Goal: Information Seeking & Learning: Find specific fact

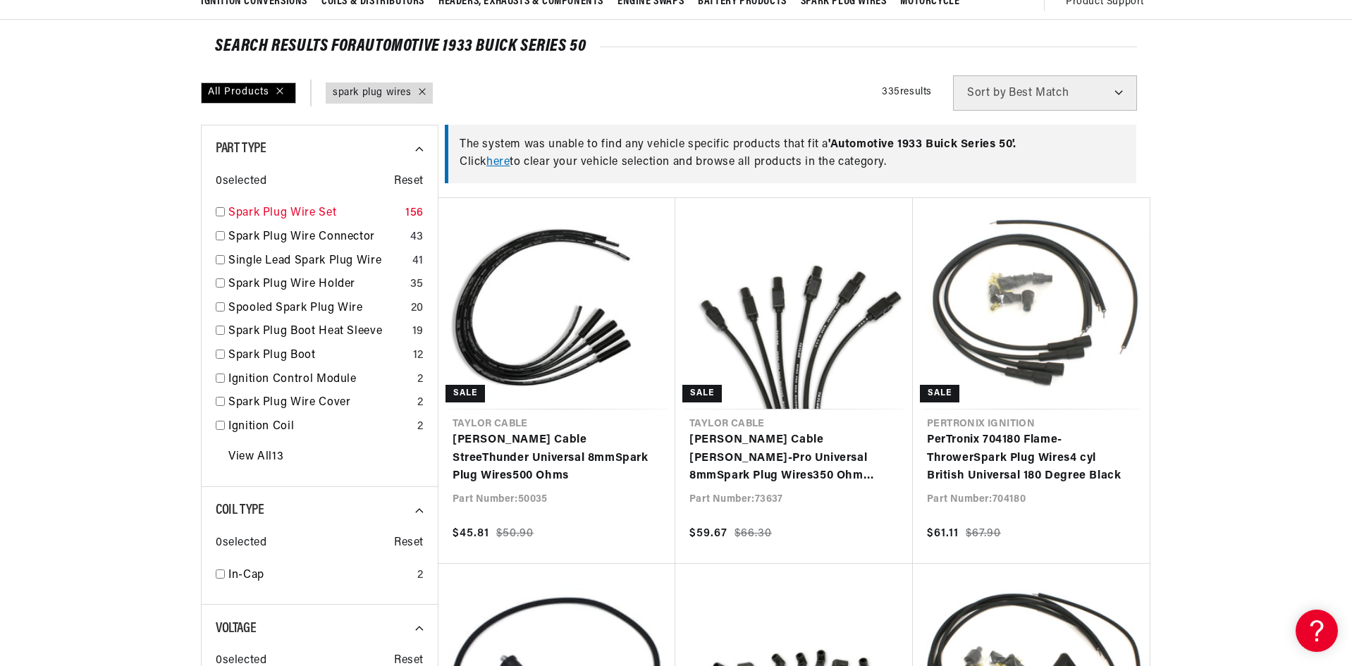
scroll to position [0, 1507]
click at [253, 460] on link "View All 13" at bounding box center [255, 457] width 55 height 18
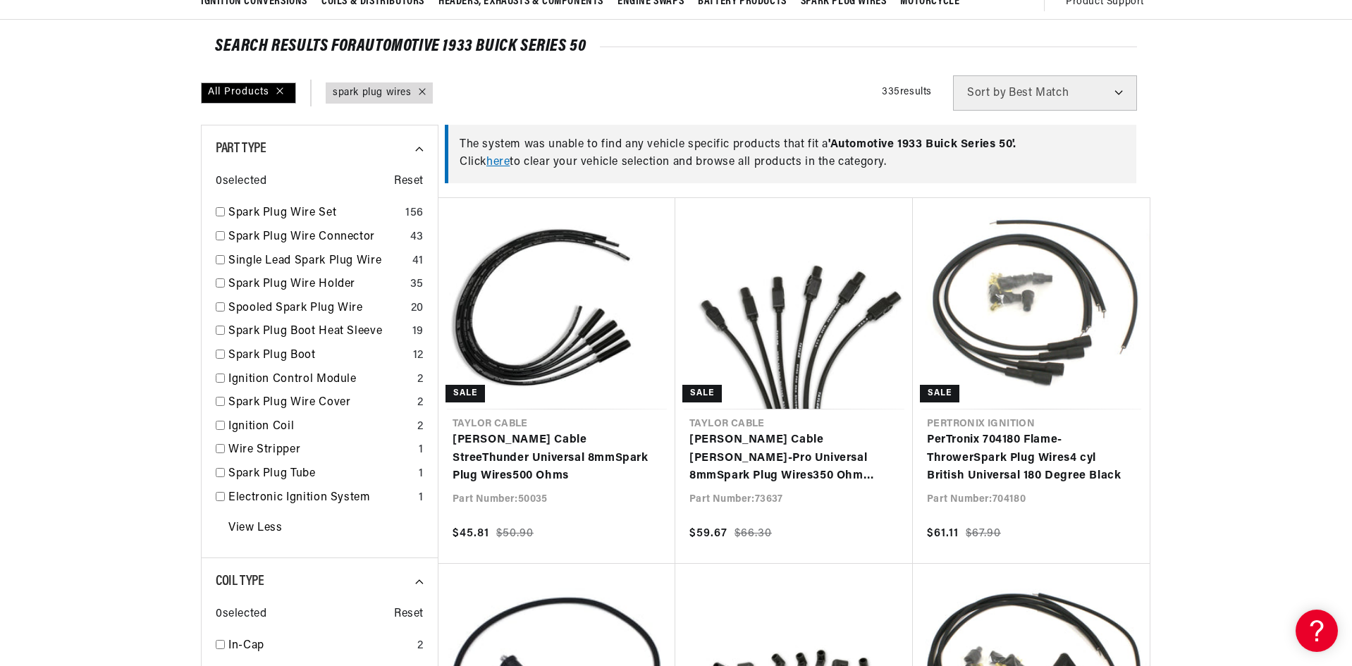
scroll to position [0, 0]
click at [223, 213] on input "checkbox" at bounding box center [220, 211] width 9 height 9
checkbox input "true"
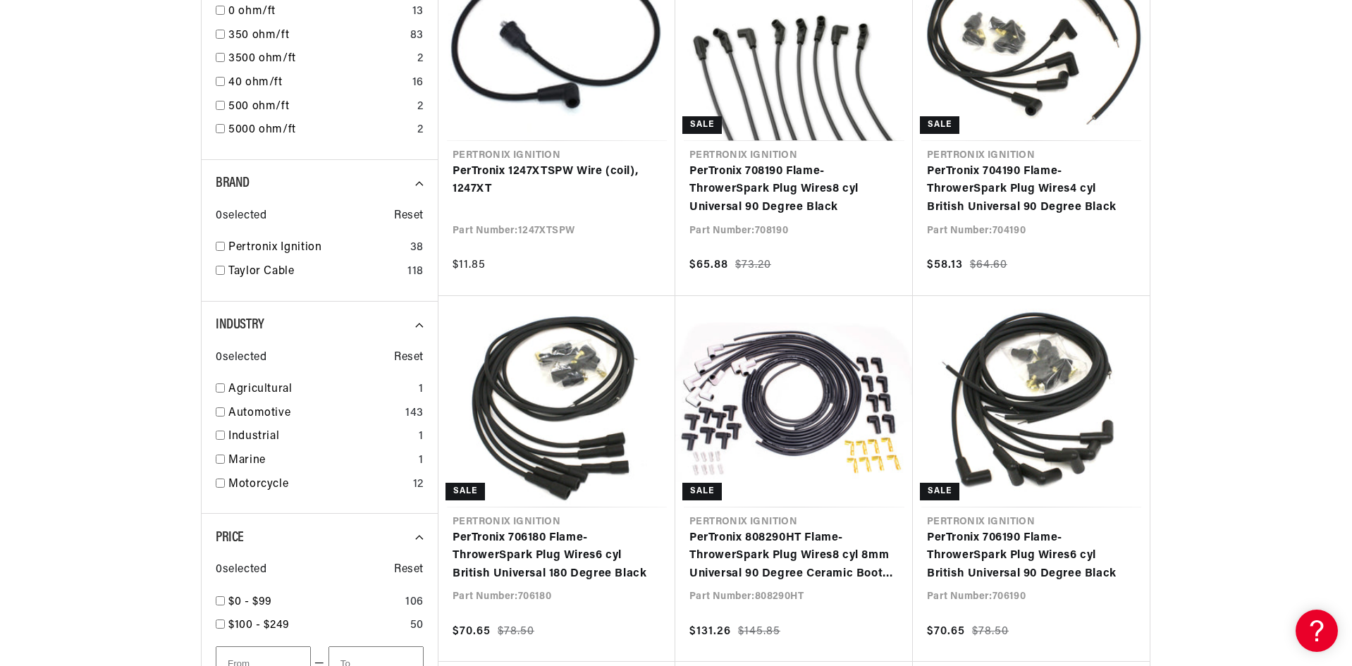
scroll to position [846, 0]
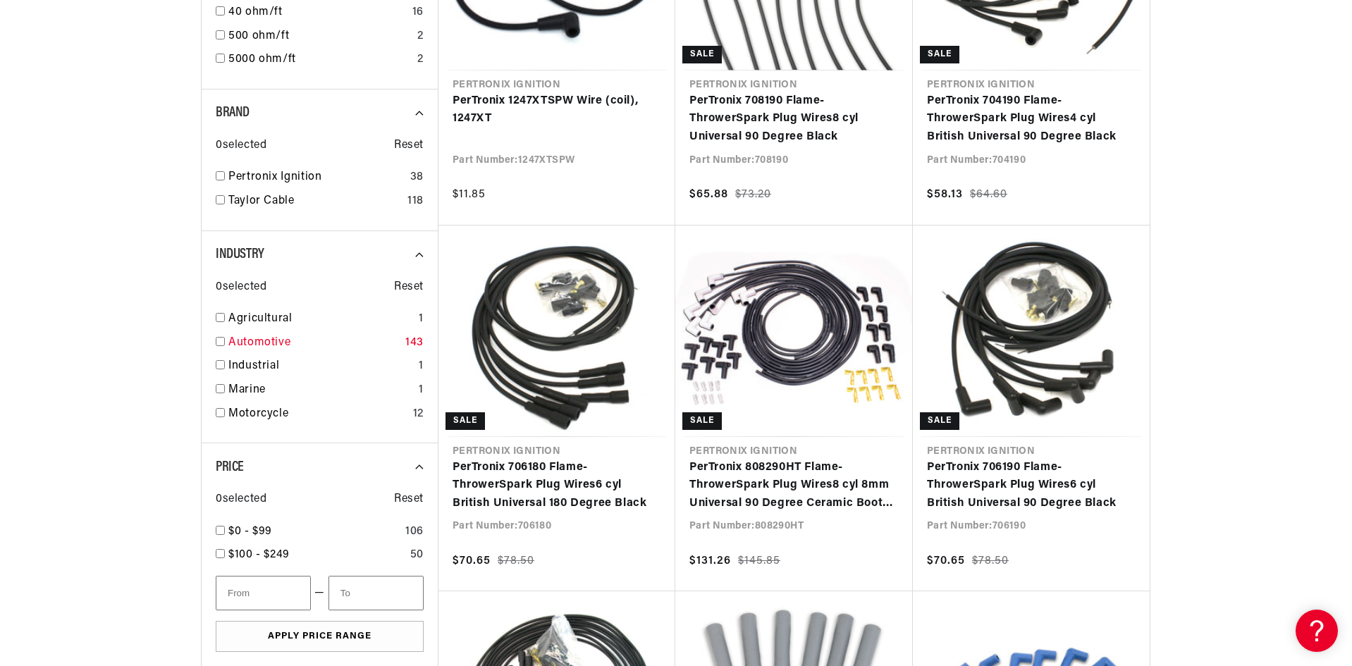
click at [221, 340] on input "checkbox" at bounding box center [220, 341] width 9 height 9
checkbox input "true"
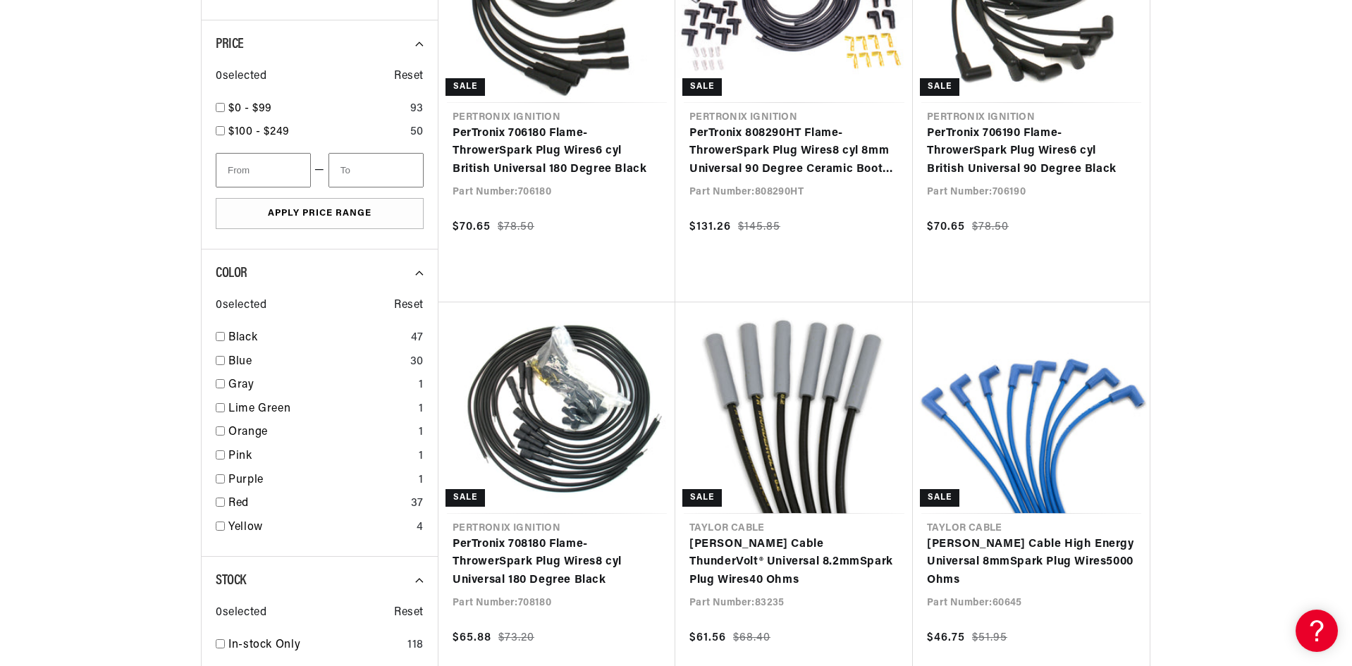
scroll to position [0, 1507]
click at [218, 338] on input "checkbox" at bounding box center [220, 336] width 9 height 9
checkbox input "false"
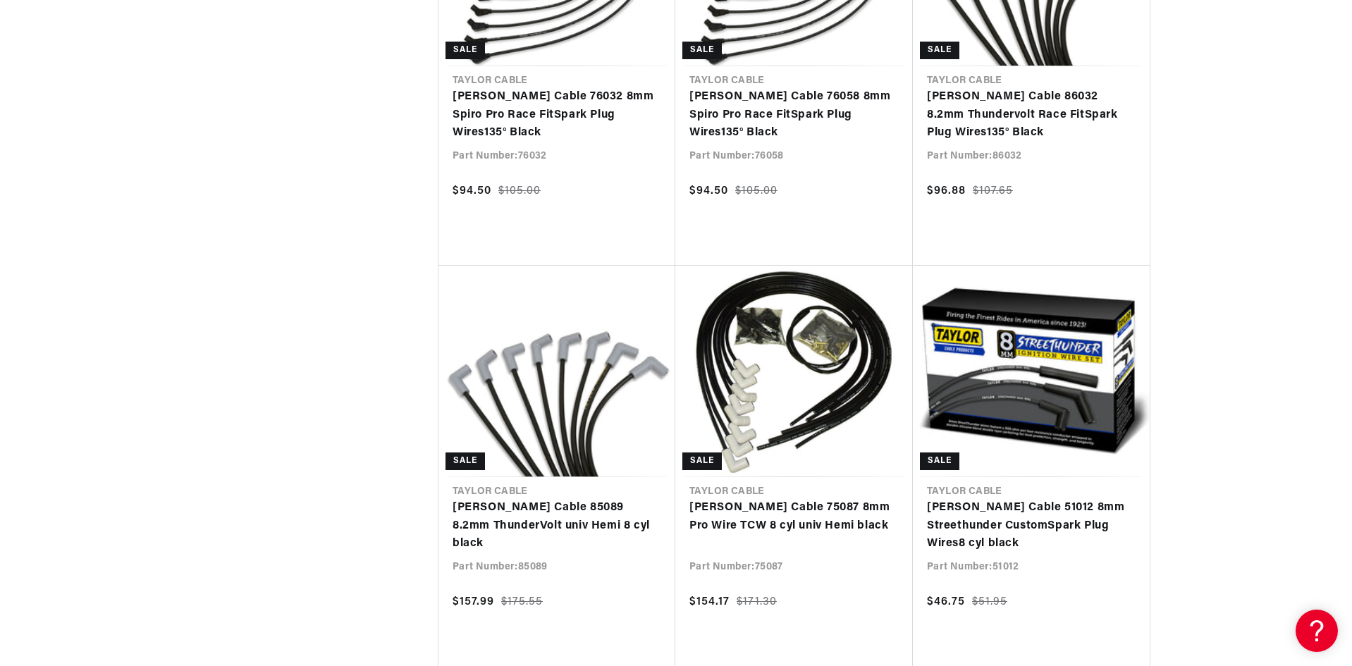
scroll to position [2960, 0]
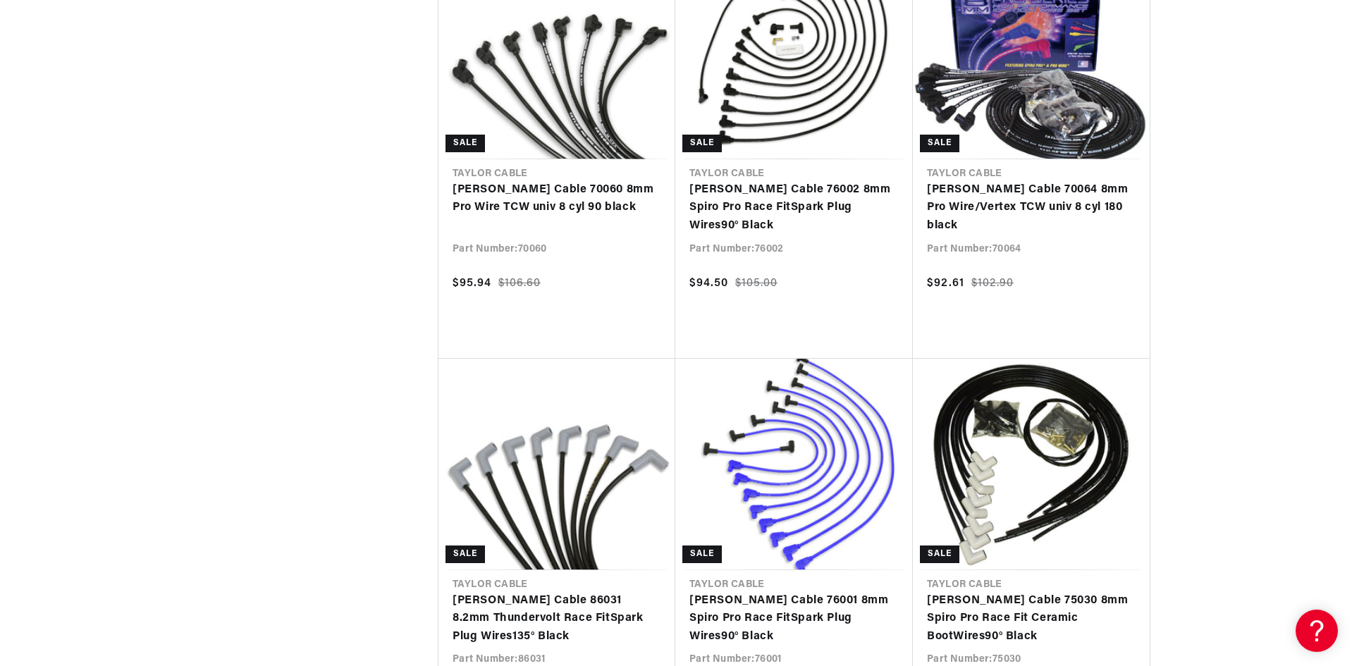
scroll to position [4510, 0]
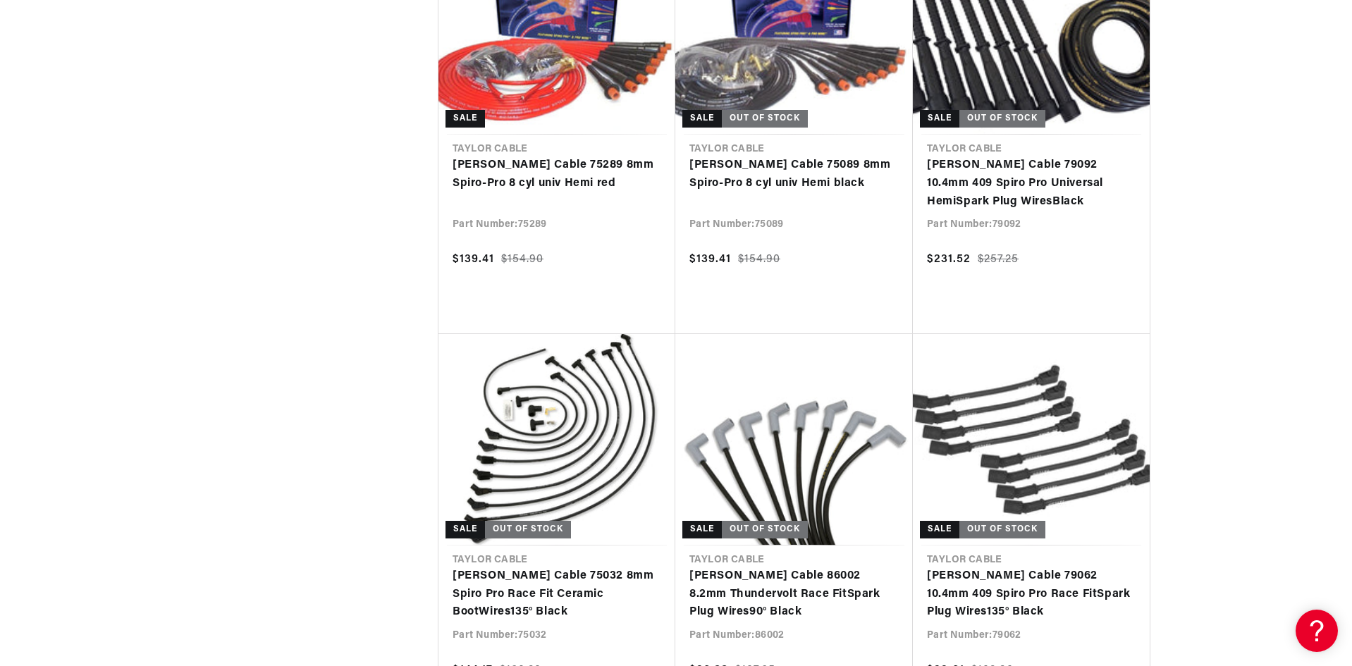
scroll to position [0, 1507]
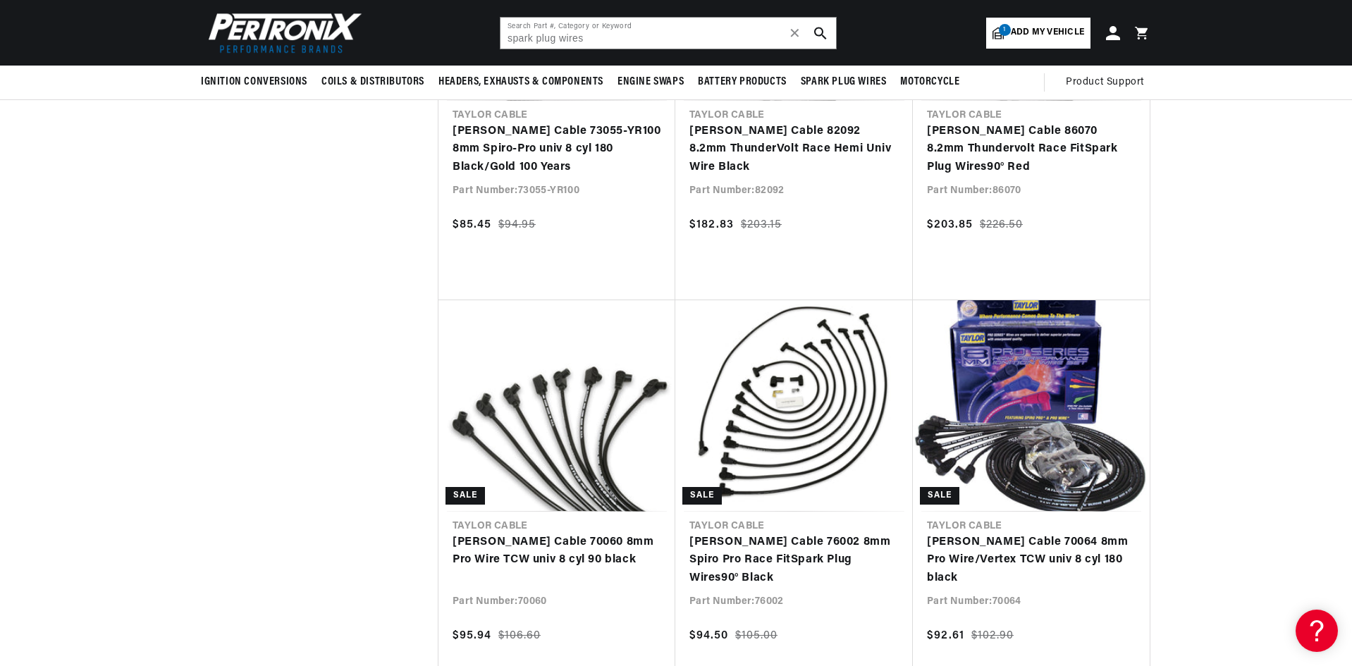
scroll to position [3312, 0]
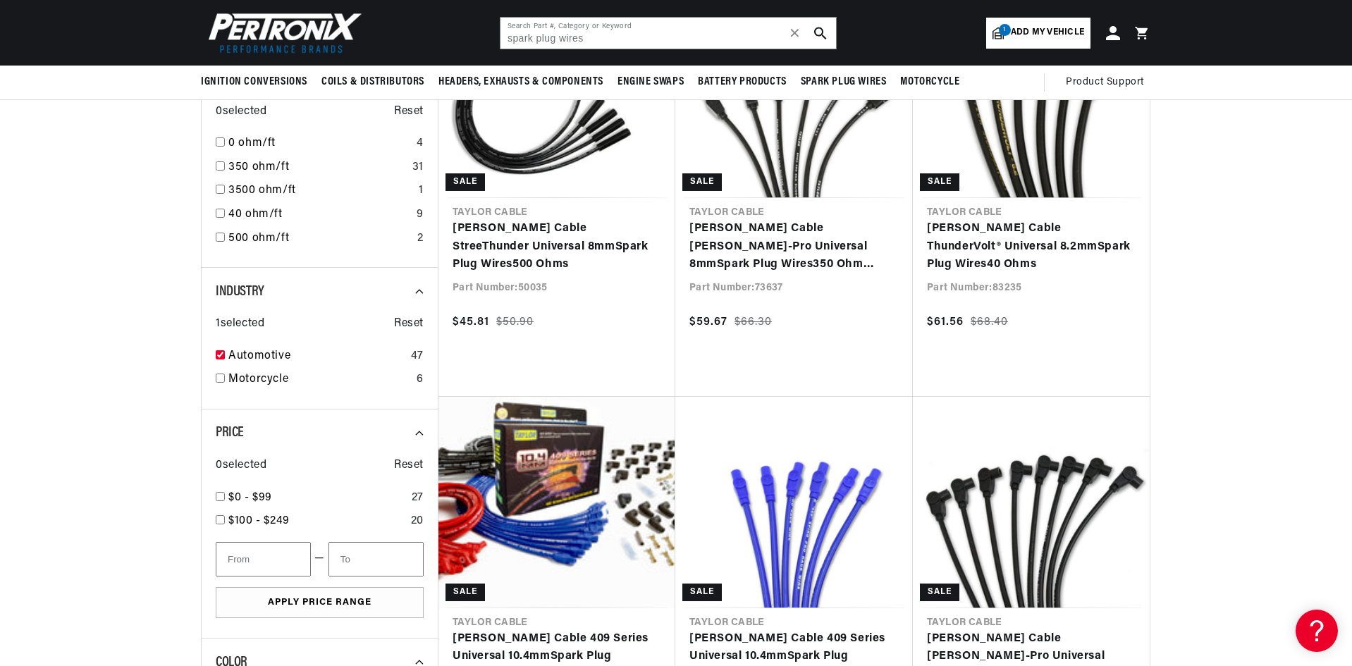
scroll to position [0, 753]
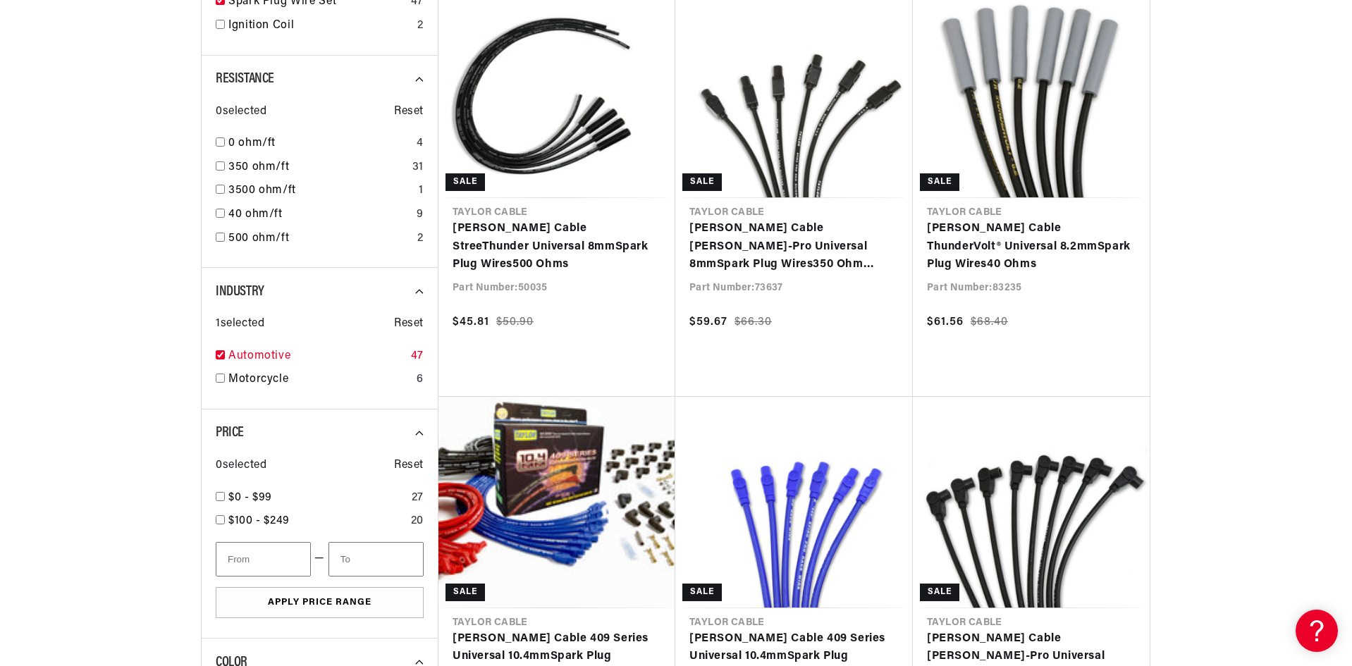
click at [220, 351] on input "checkbox" at bounding box center [220, 354] width 9 height 9
checkbox input "false"
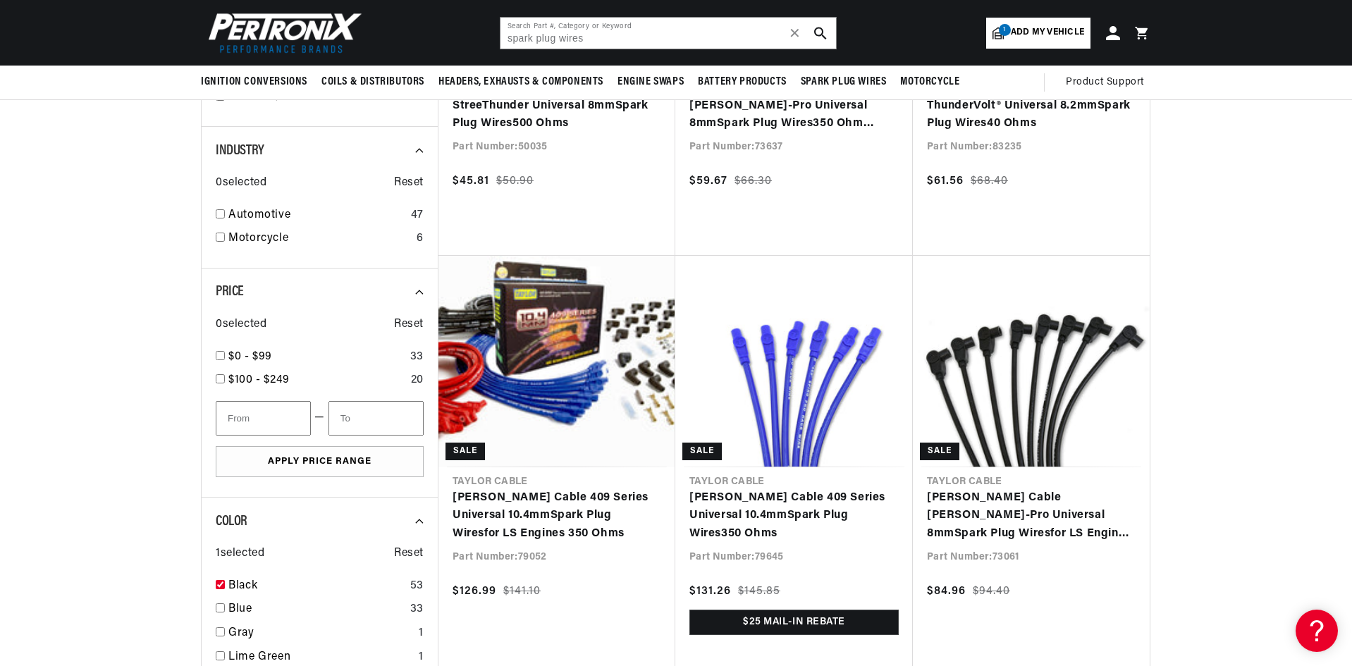
scroll to position [141, 0]
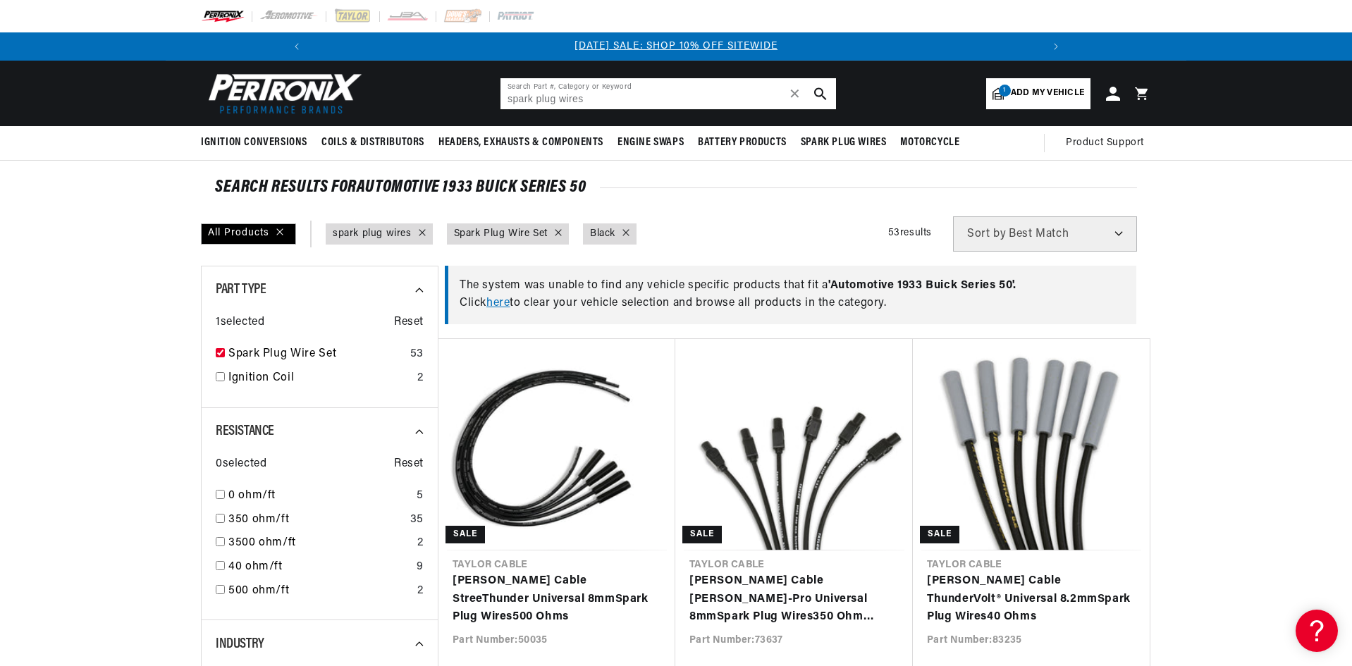
click at [822, 94] on use "search button" at bounding box center [820, 93] width 12 height 12
checkbox input "false"
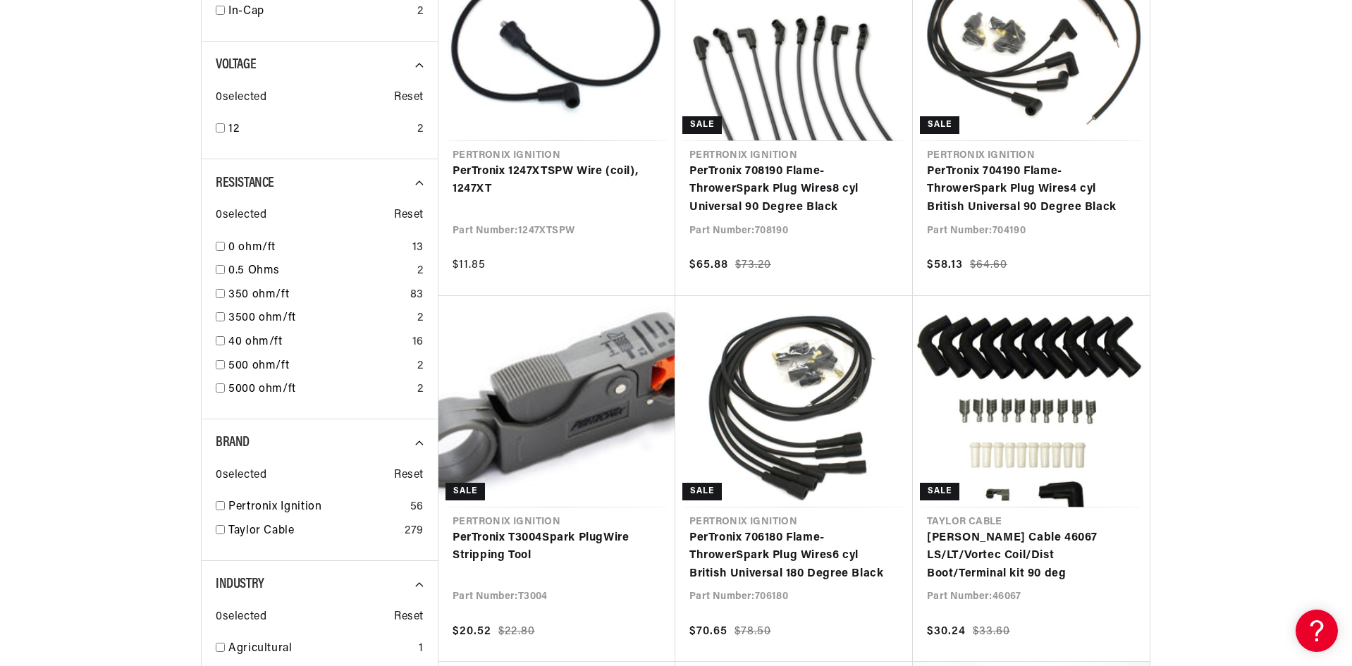
scroll to position [0, 753]
click at [218, 505] on input "checkbox" at bounding box center [220, 505] width 9 height 9
checkbox input "true"
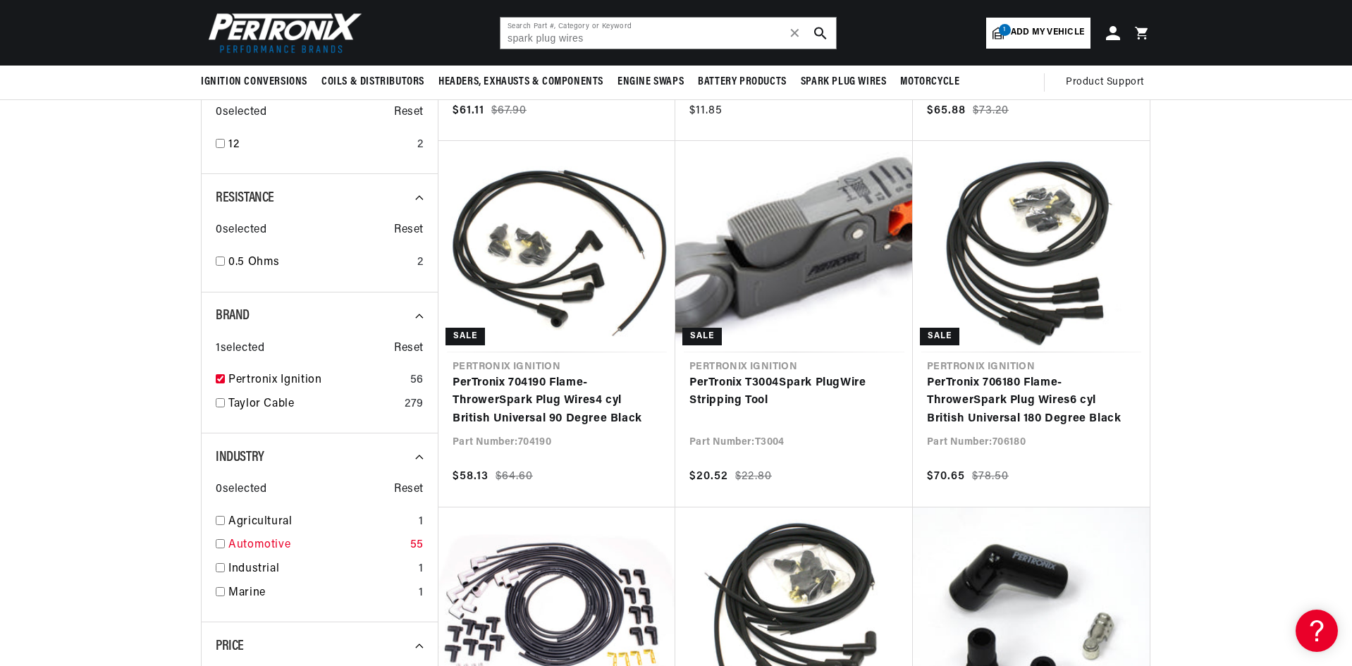
scroll to position [0, 1507]
click at [219, 546] on input "checkbox" at bounding box center [220, 543] width 9 height 9
checkbox input "true"
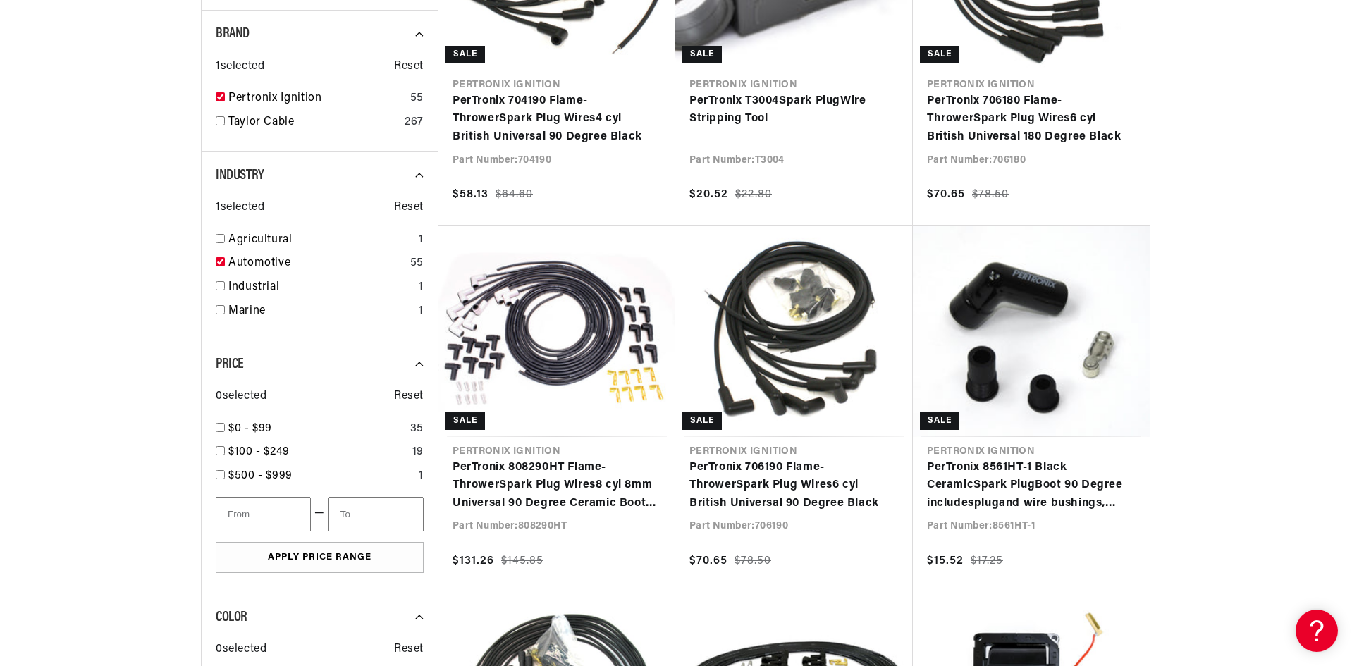
scroll to position [987, 0]
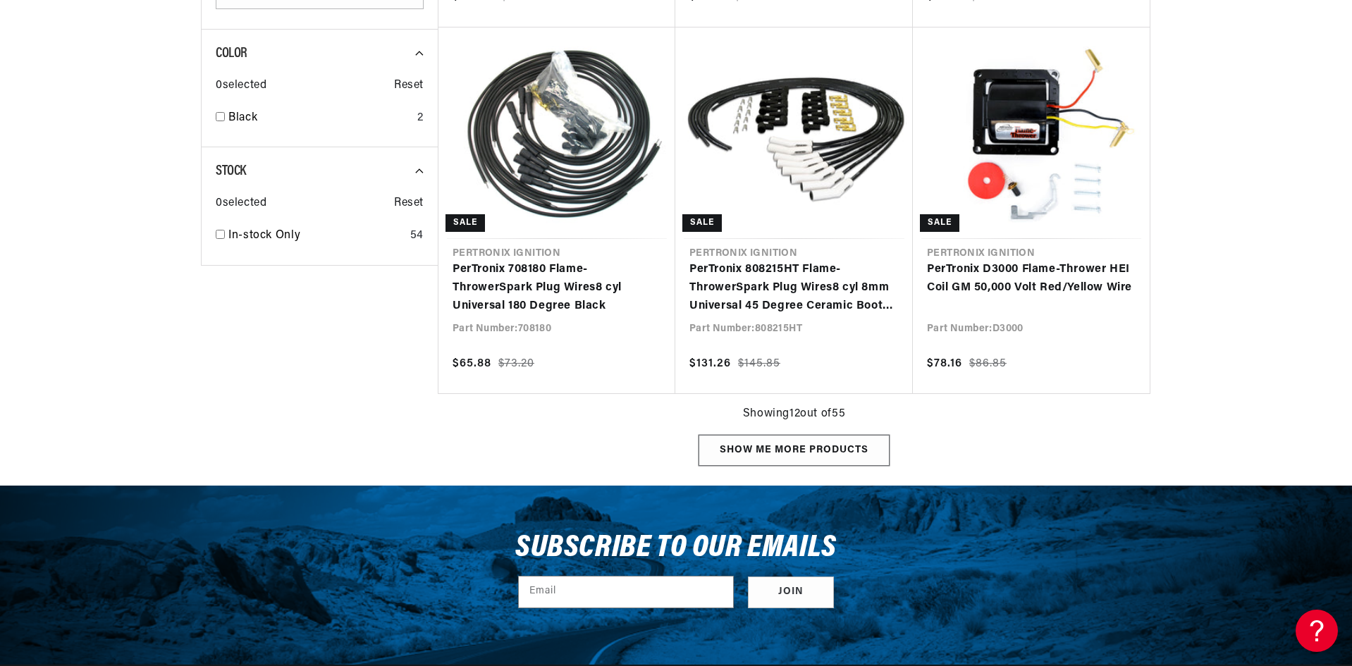
click at [742, 456] on div "Show me more products" at bounding box center [793, 451] width 191 height 32
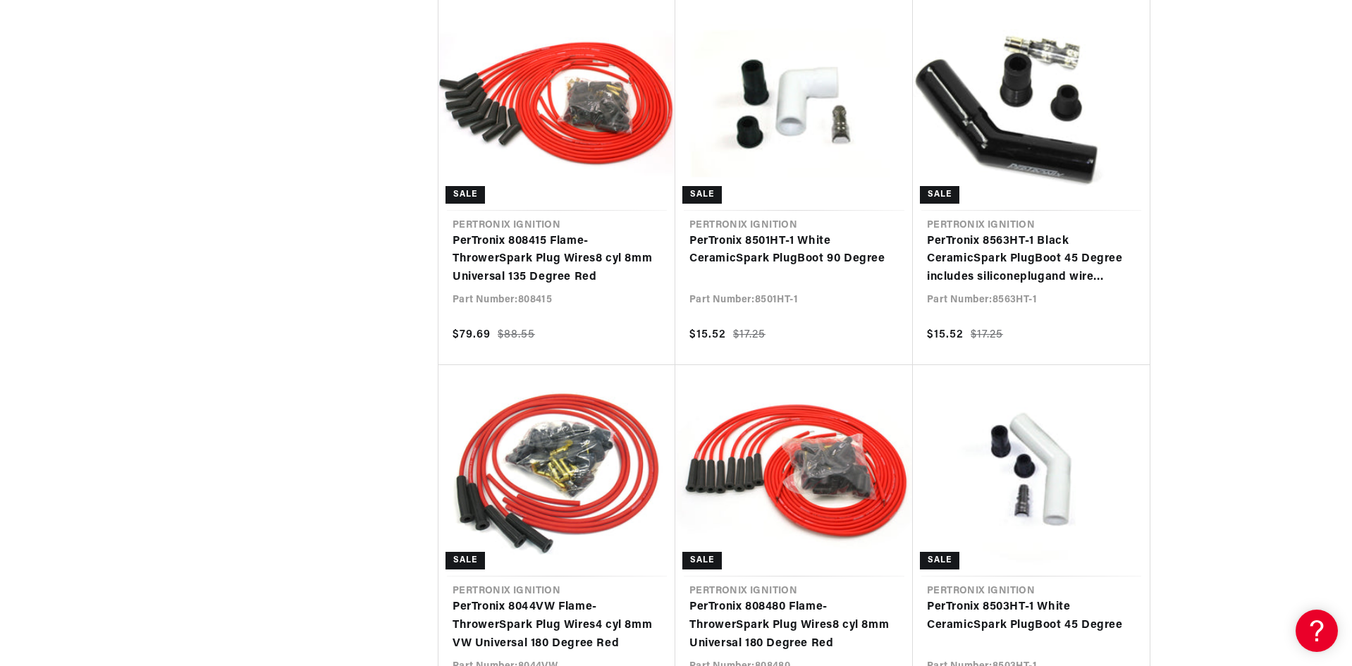
scroll to position [2889, 0]
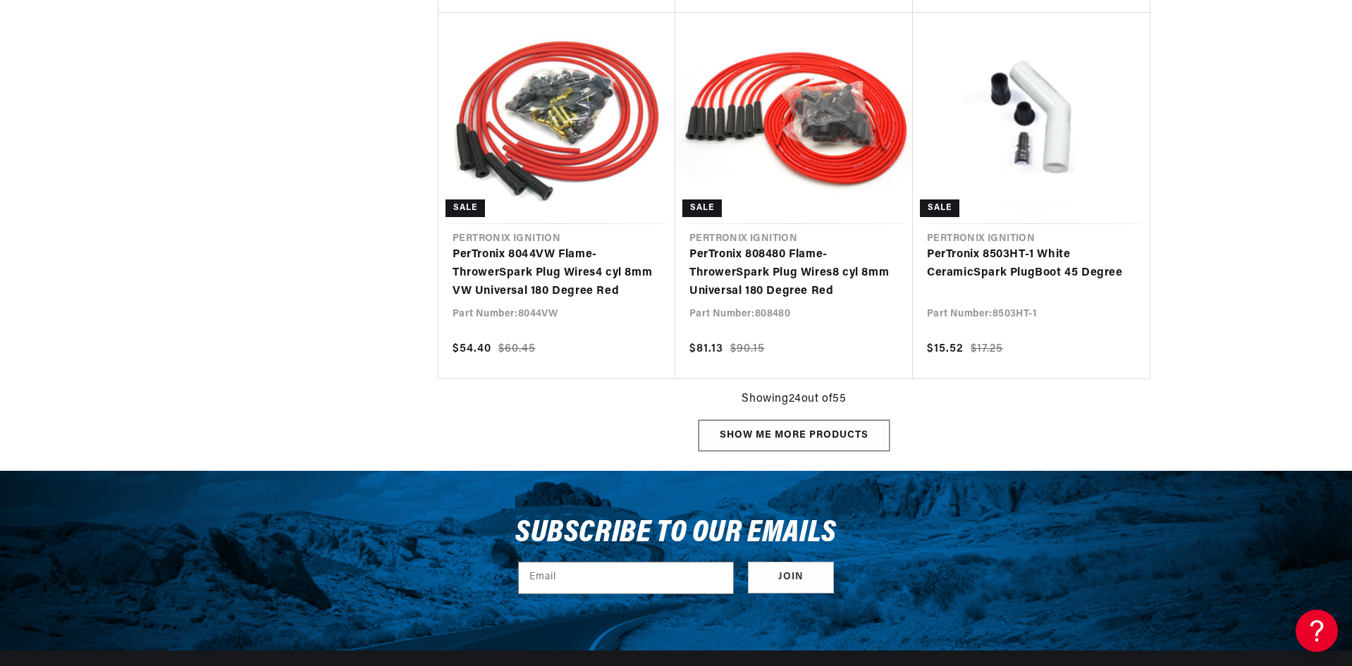
click at [811, 440] on div "Show me more products" at bounding box center [793, 436] width 191 height 32
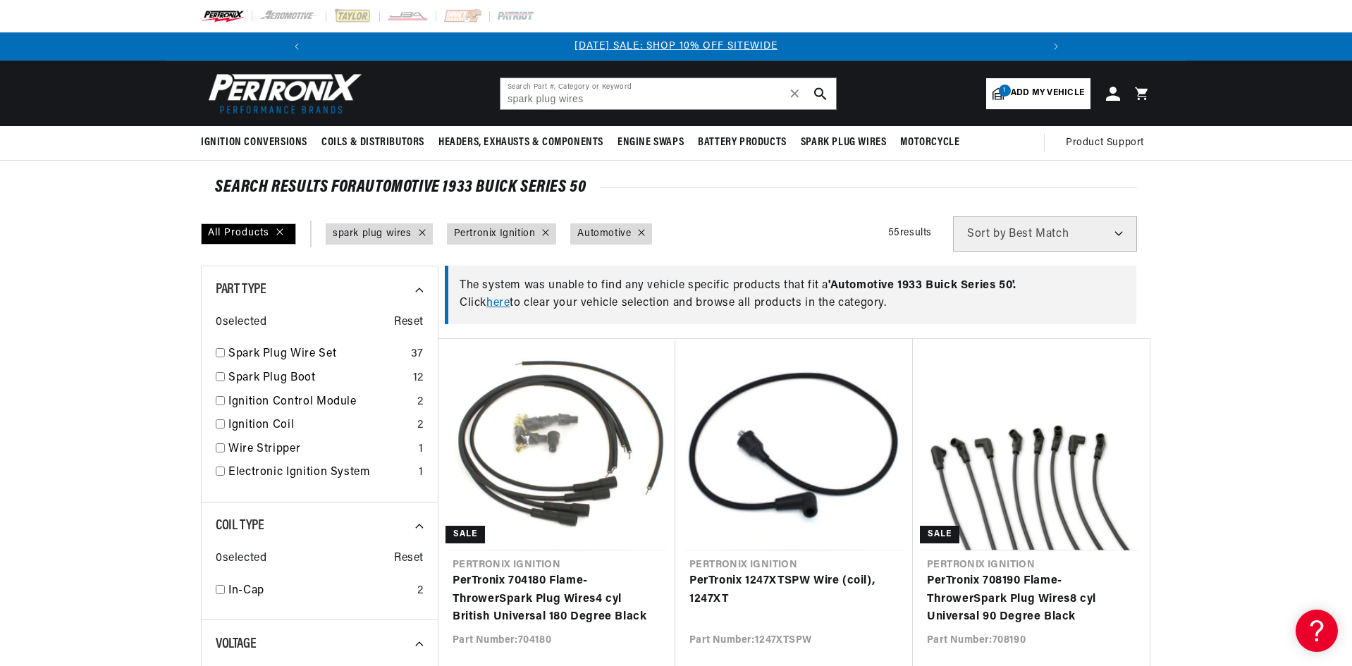
scroll to position [0, 753]
click at [798, 94] on span "✕" at bounding box center [795, 94] width 13 height 0
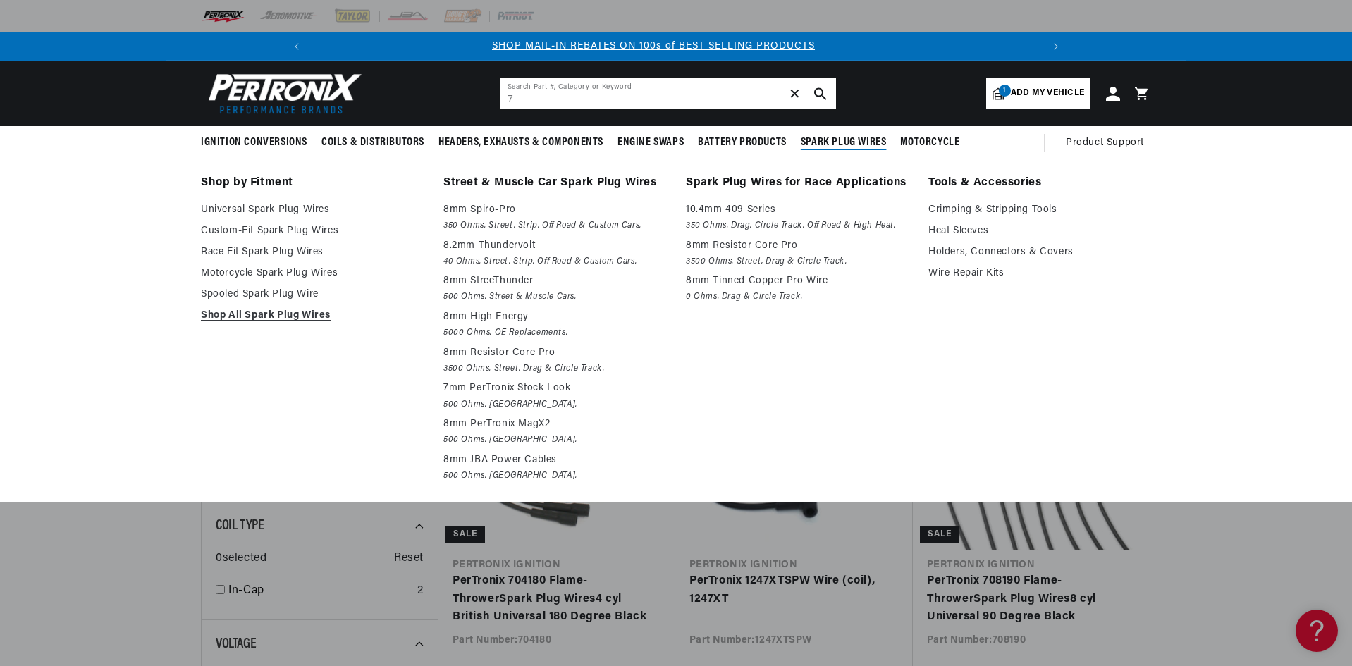
scroll to position [0, 1507]
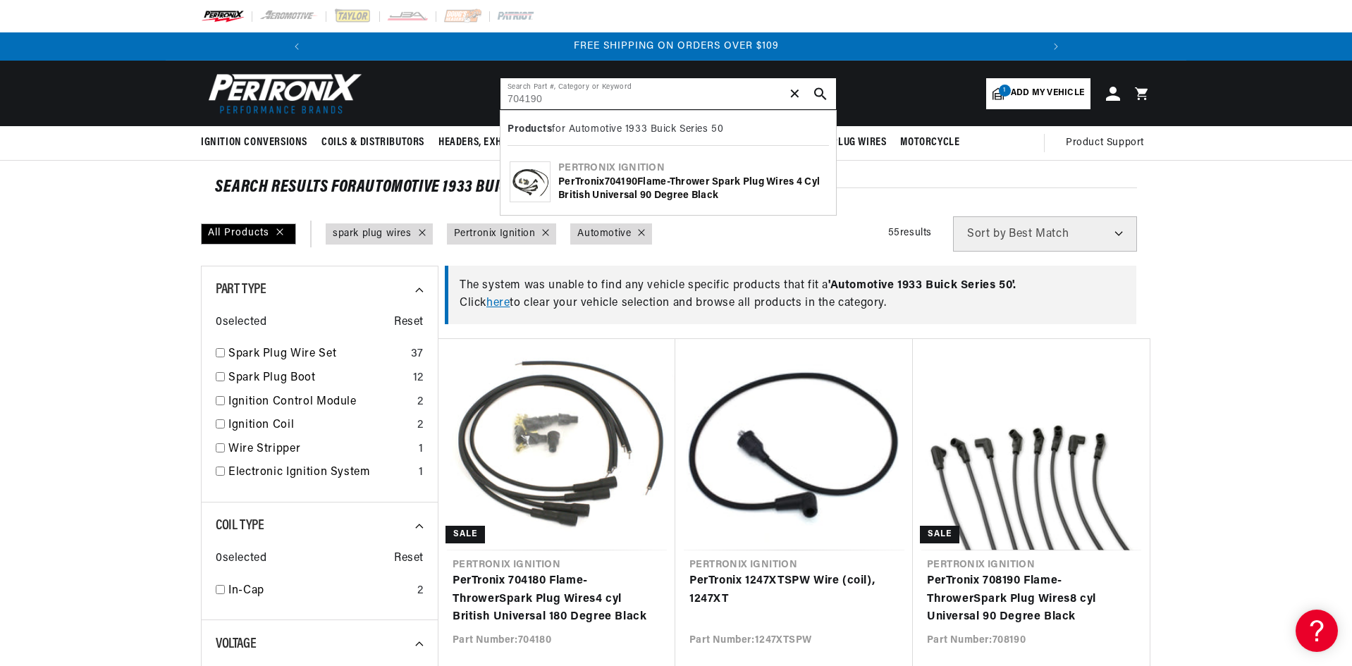
type input "704190"
click at [825, 96] on icon "search button" at bounding box center [820, 93] width 13 height 13
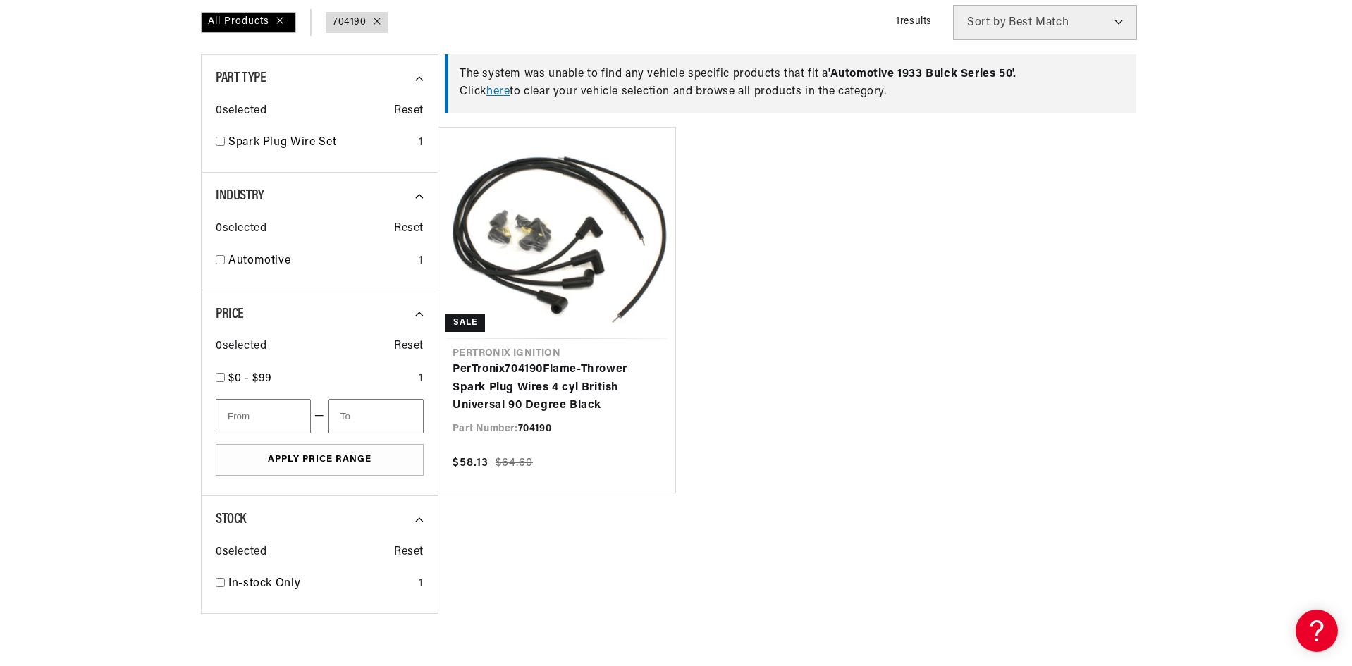
scroll to position [70, 0]
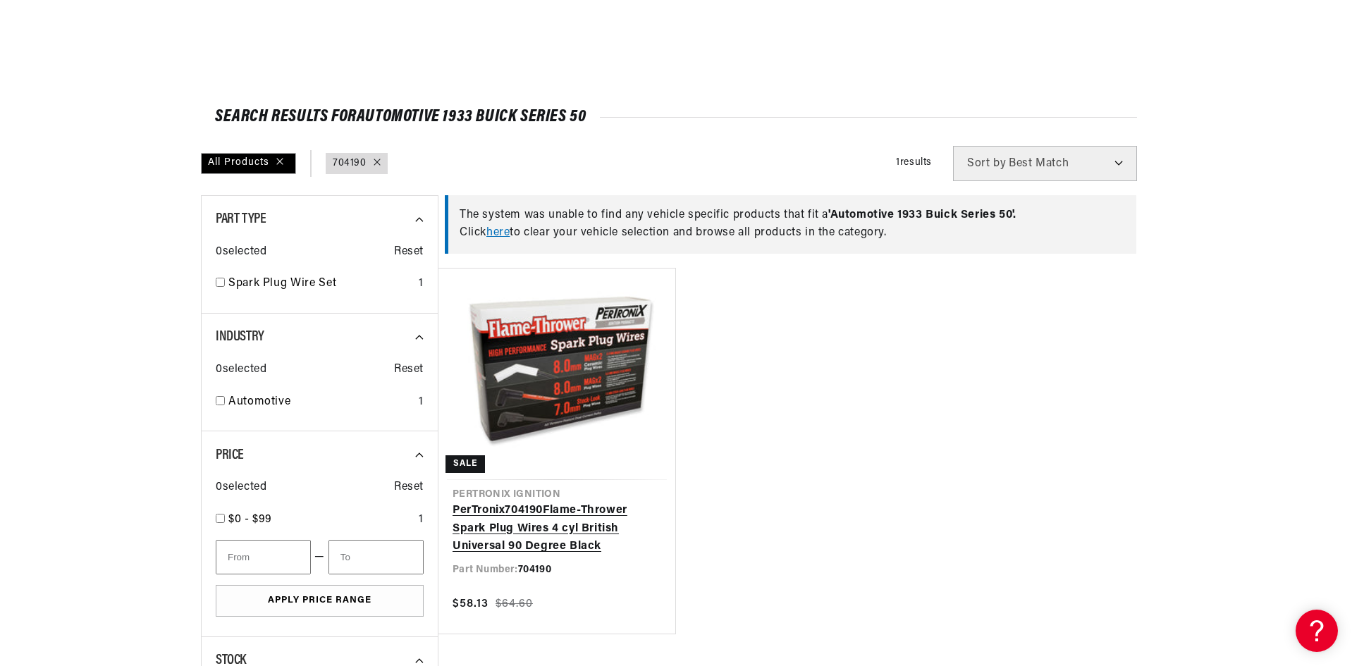
click at [546, 523] on link "PerTronix 704190 Flame-Thrower Spark Plug Wires 4 cyl British Universal 90 Degr…" at bounding box center [556, 529] width 209 height 54
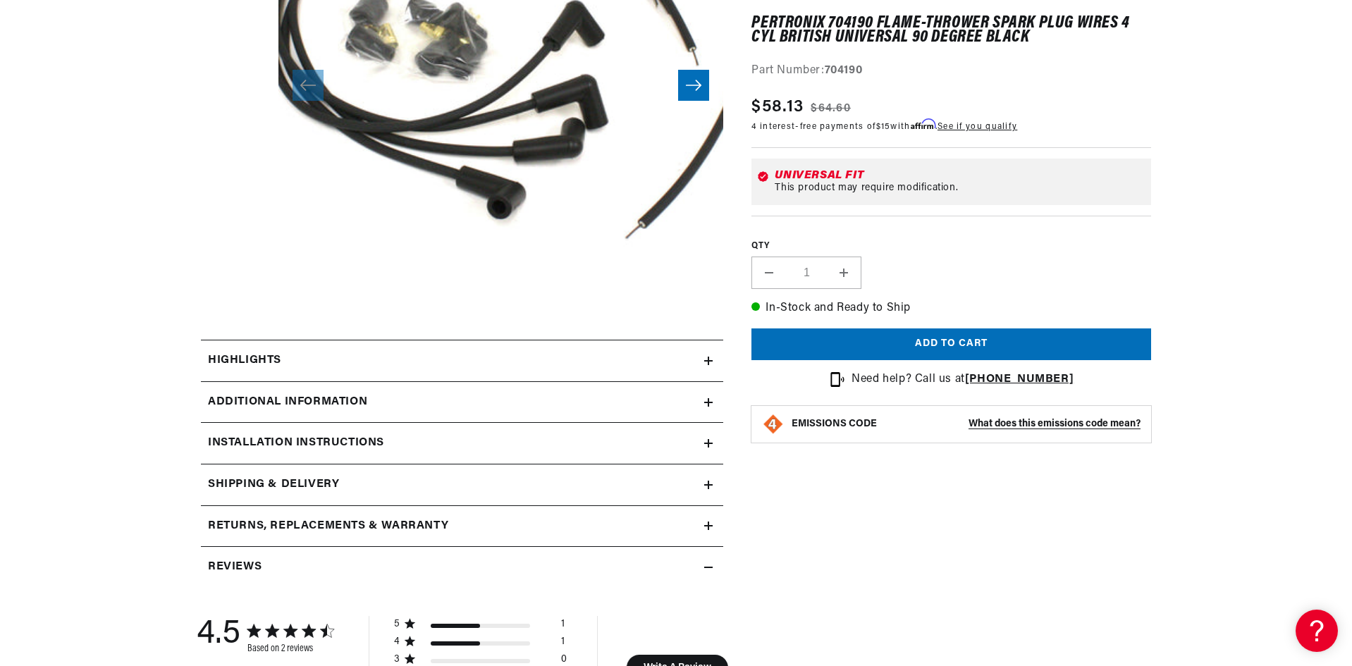
scroll to position [0, 753]
click at [297, 403] on h2 "Additional Information" at bounding box center [287, 402] width 159 height 18
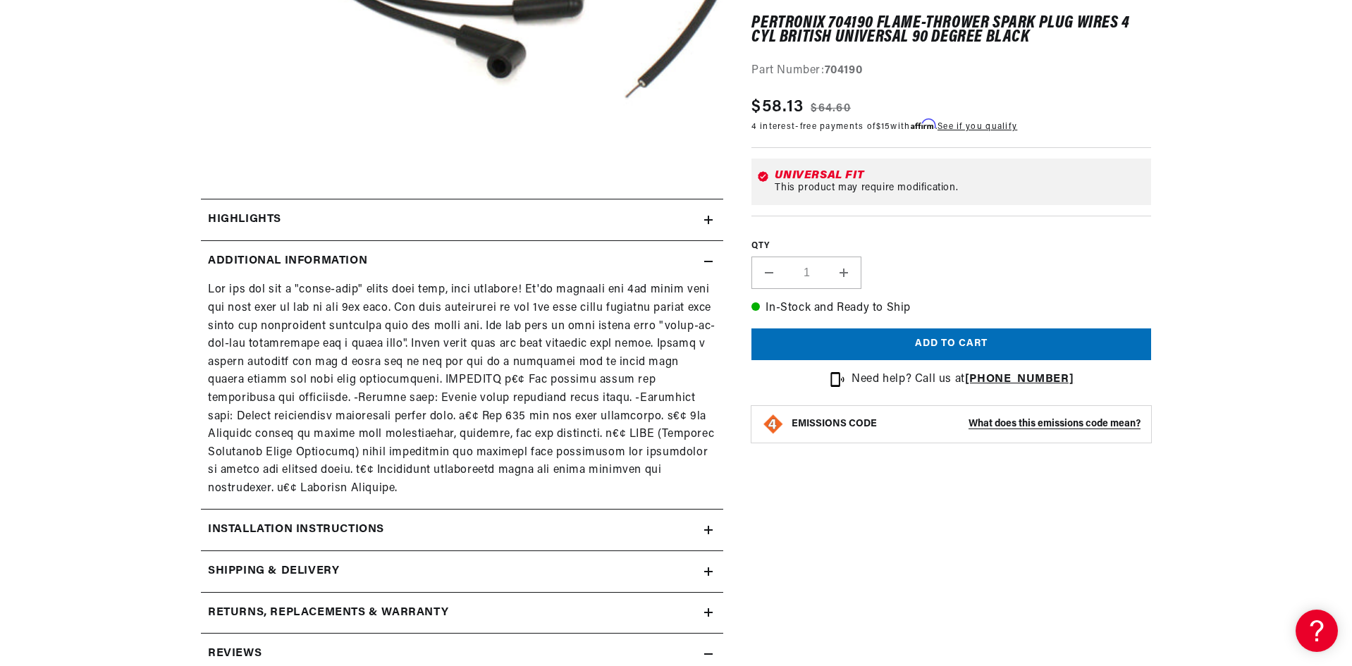
scroll to position [0, 0]
click at [325, 525] on h2 "Installation instructions" at bounding box center [296, 530] width 176 height 18
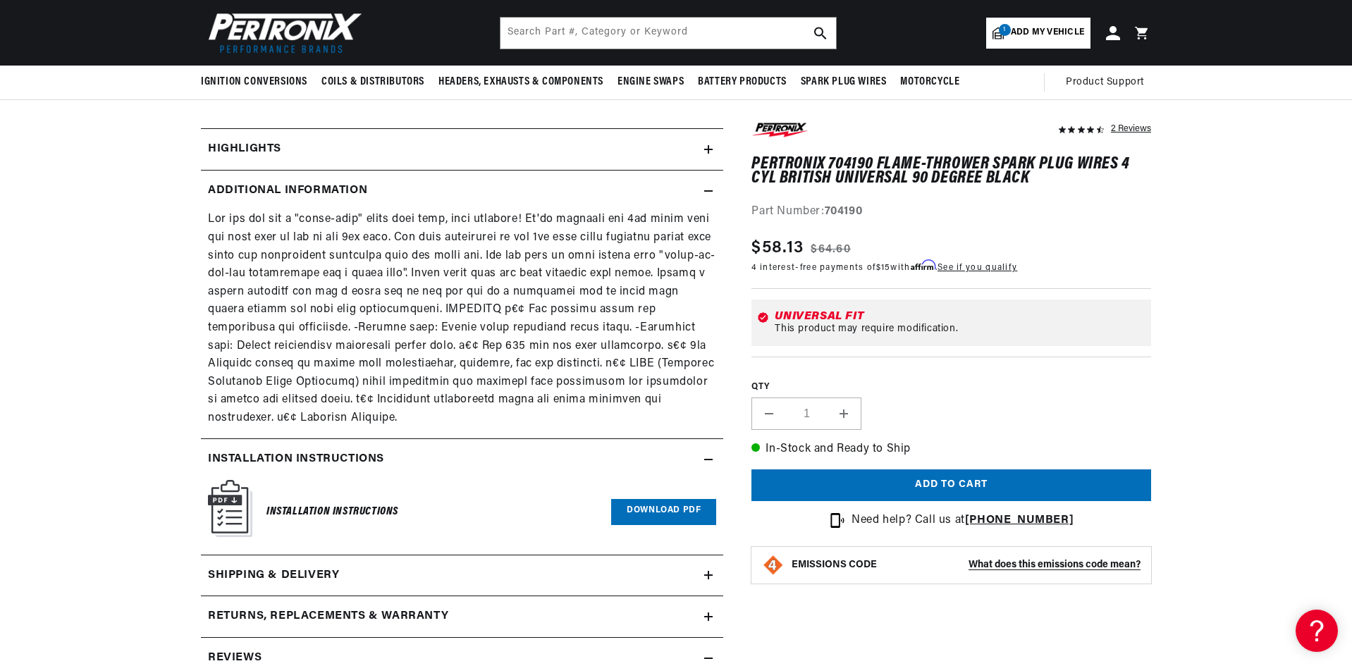
scroll to position [211, 0]
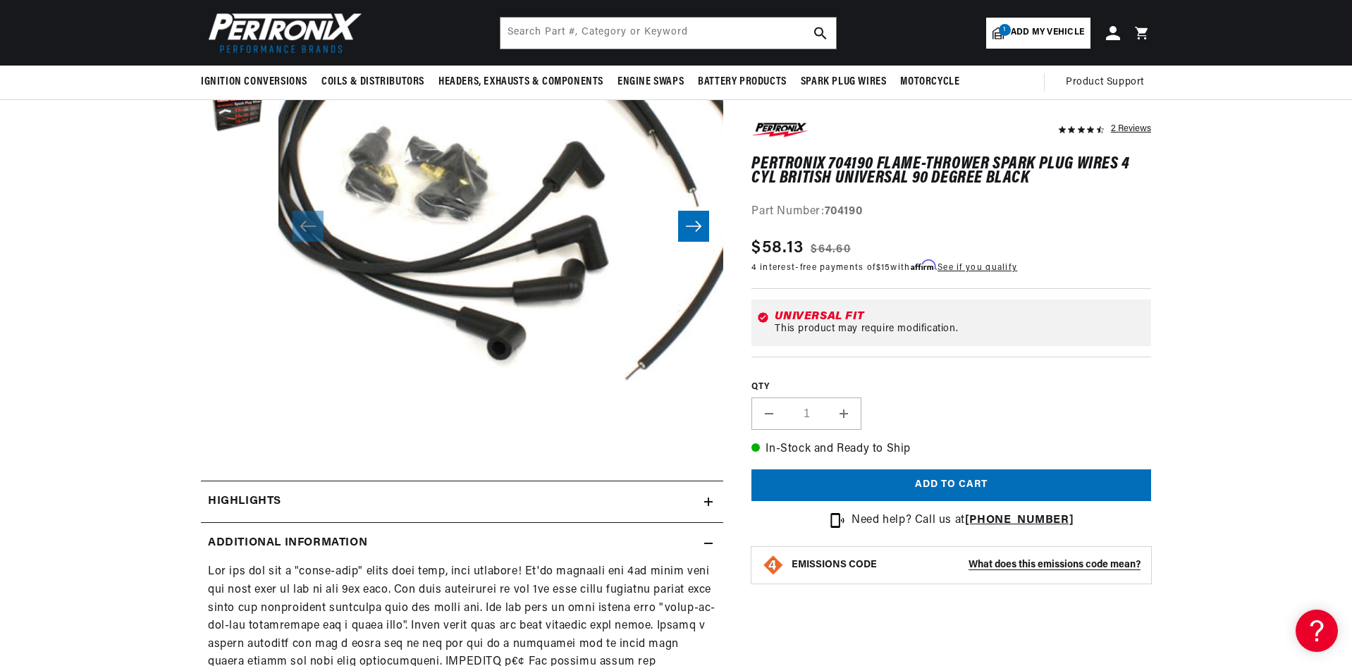
click at [240, 496] on h2 "Highlights" at bounding box center [244, 502] width 73 height 18
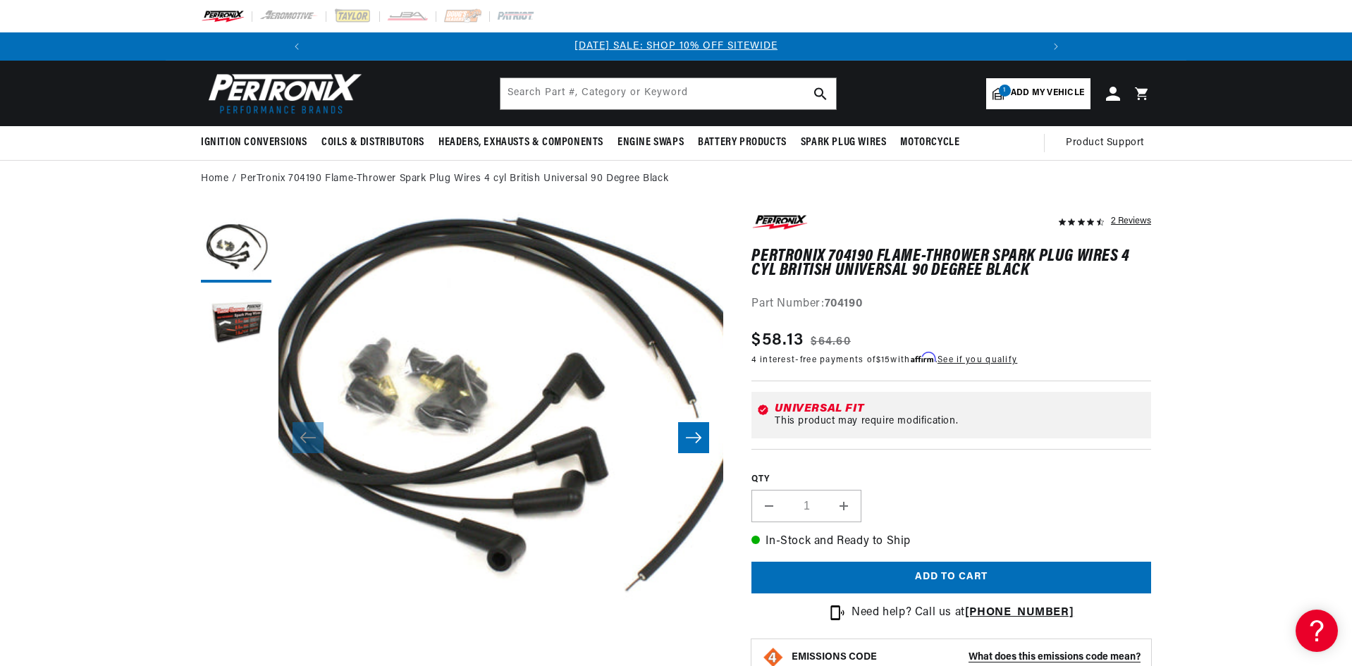
scroll to position [0, 753]
click at [522, 91] on input "text" at bounding box center [667, 93] width 335 height 31
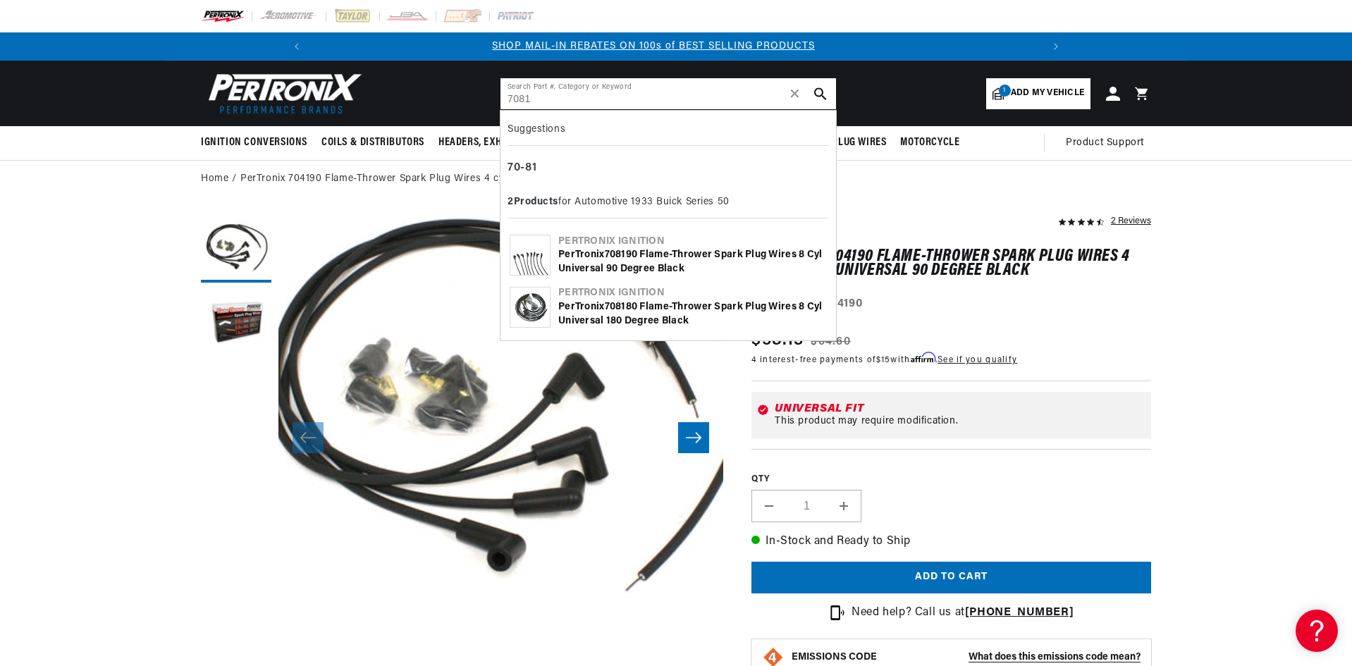
scroll to position [0, 1507]
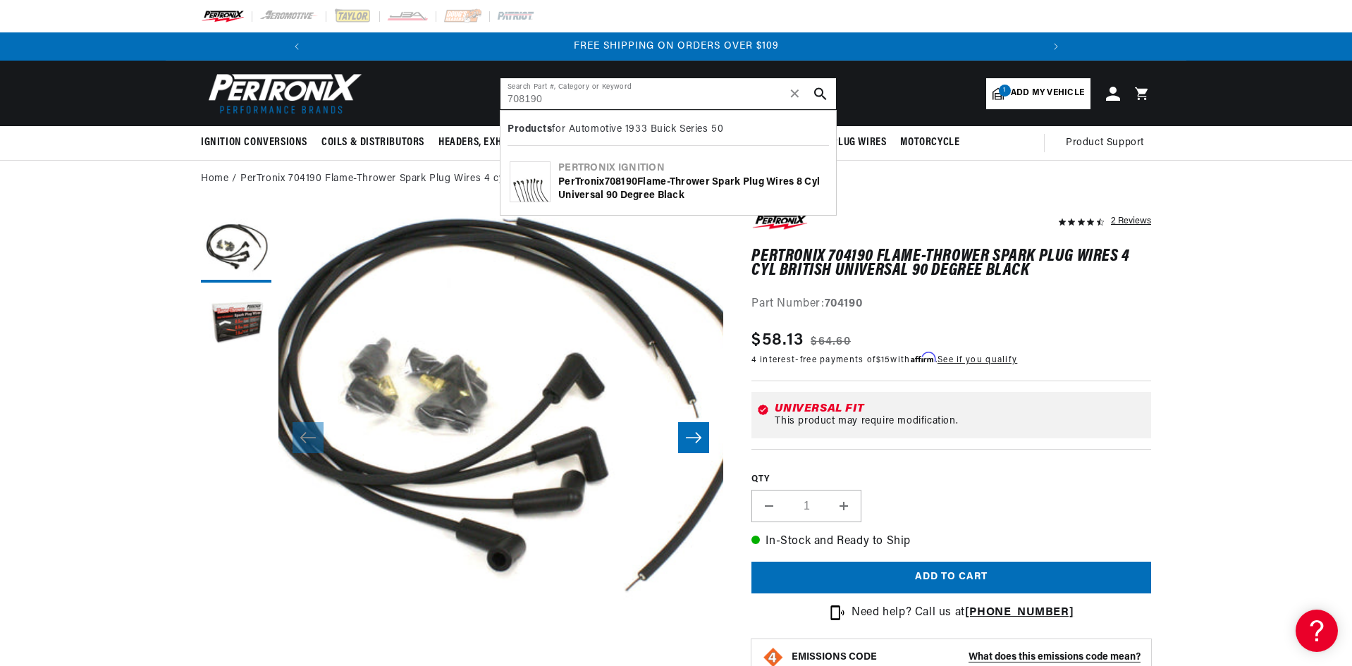
type input "708190"
click at [817, 93] on icon "search button" at bounding box center [820, 93] width 13 height 13
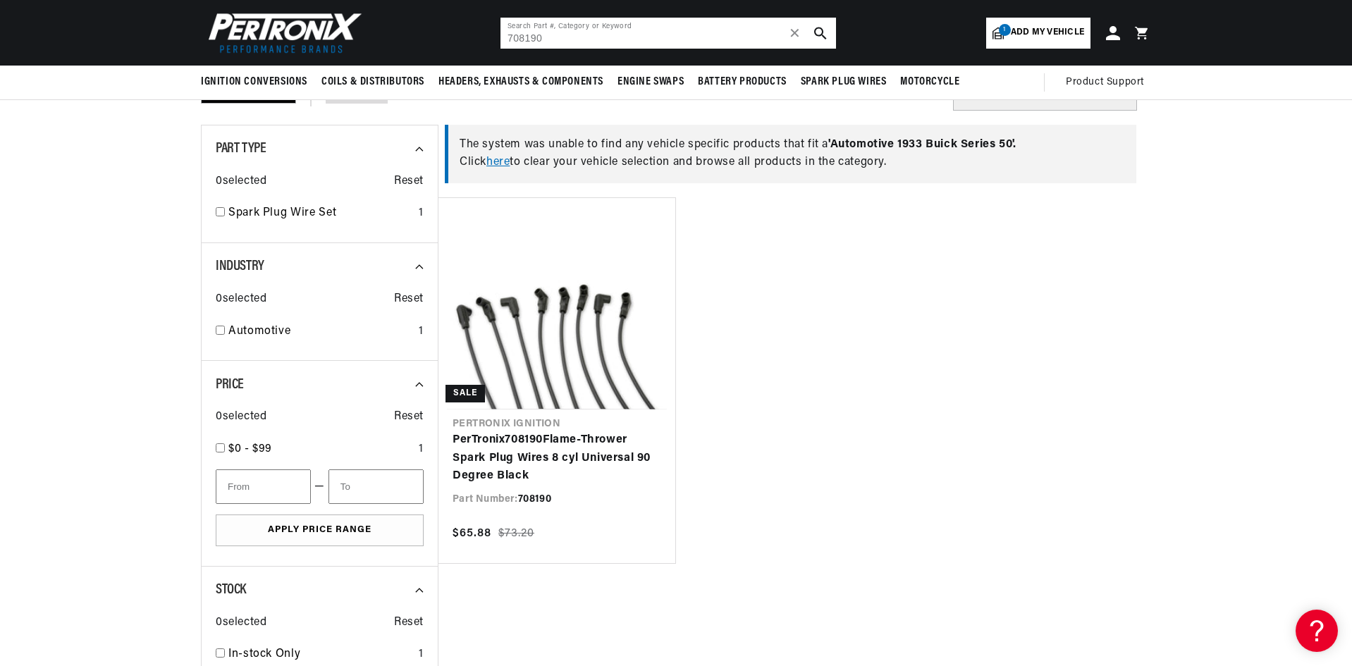
click at [548, 42] on input "708190" at bounding box center [667, 33] width 335 height 31
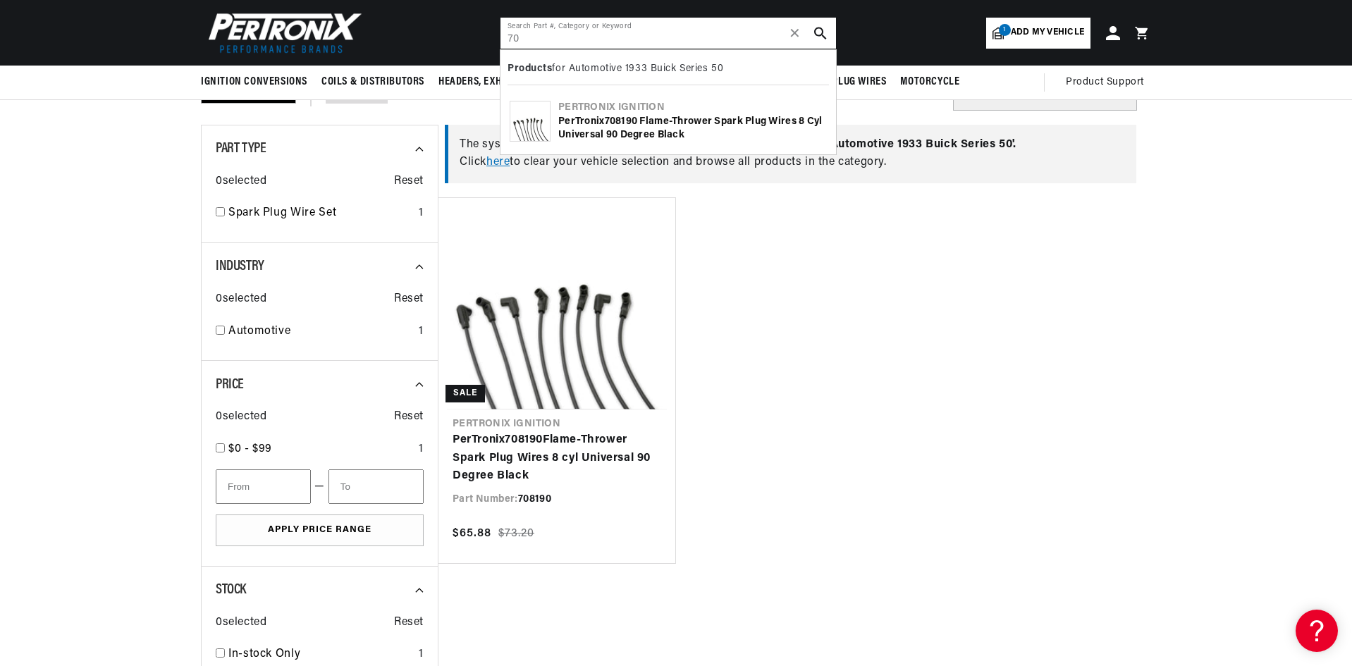
type input "7"
type input "46059"
click at [825, 31] on icon "search button" at bounding box center [820, 33] width 13 height 13
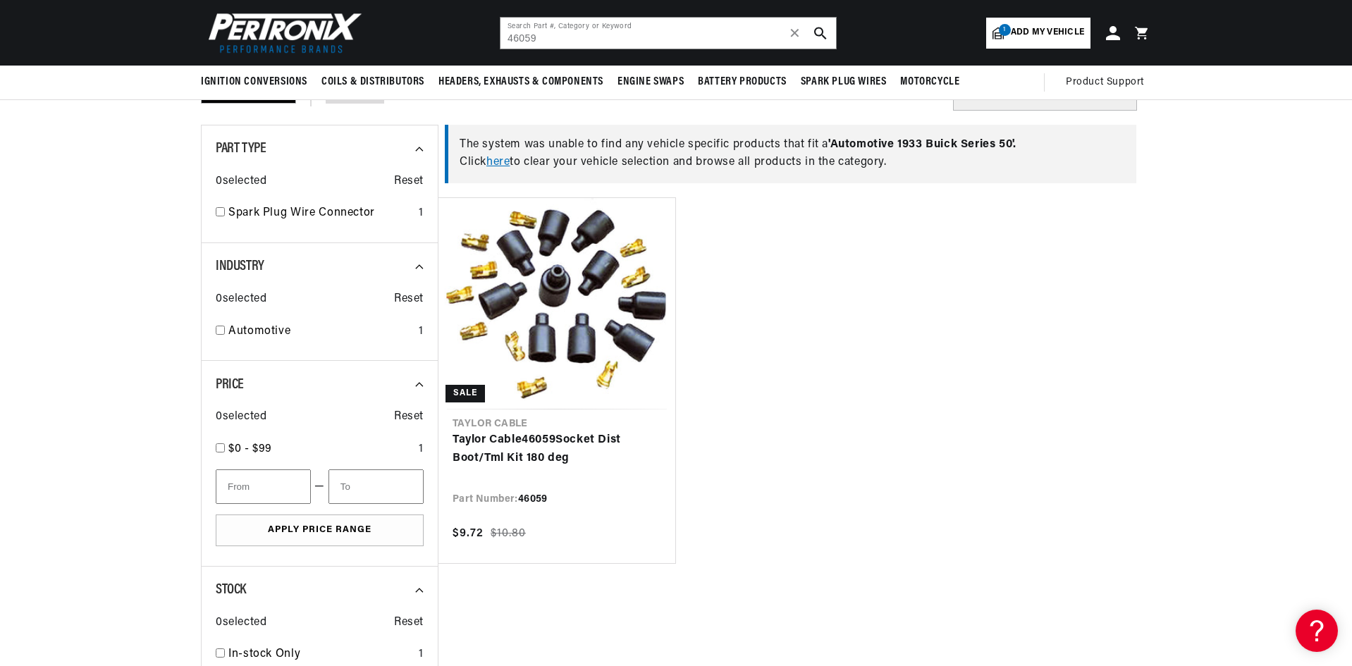
scroll to position [0, 753]
